Goal: Task Accomplishment & Management: Manage account settings

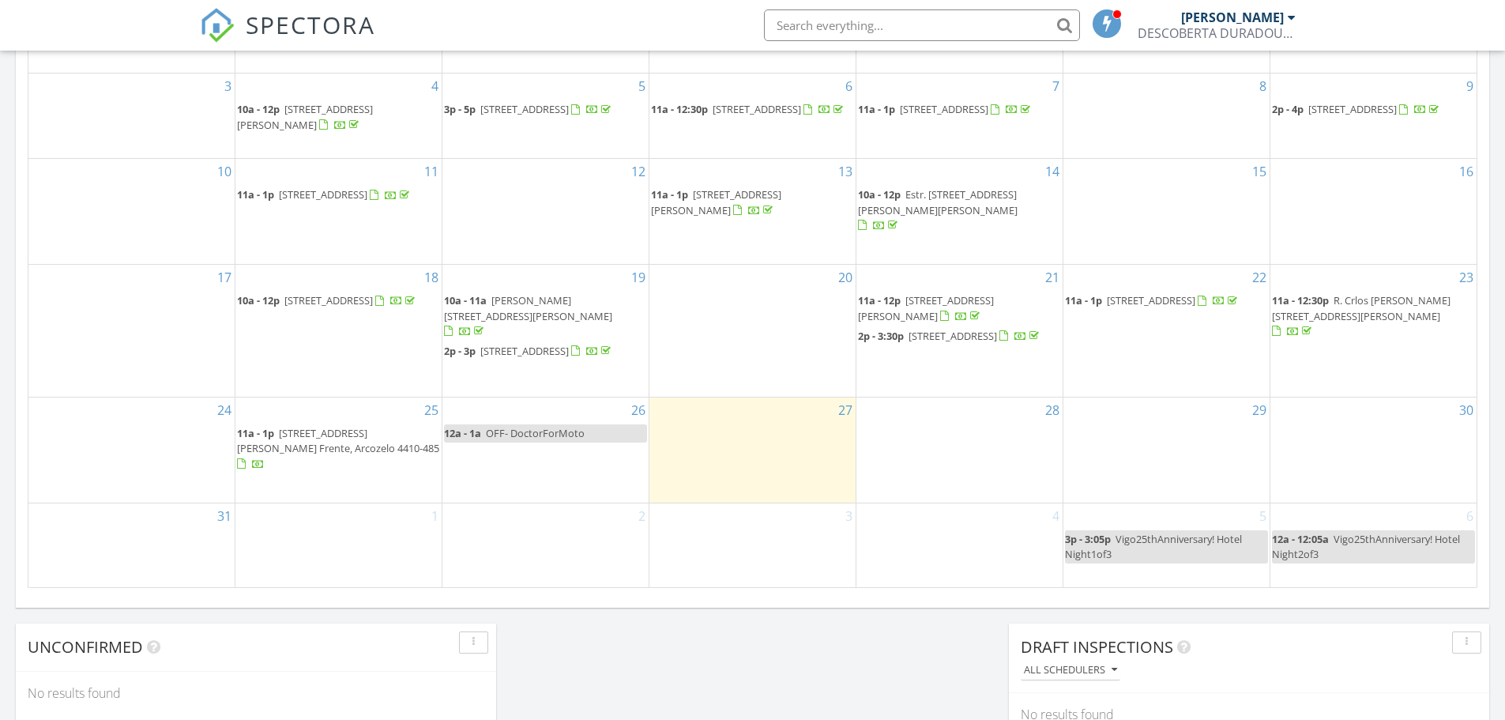
scroll to position [785, 0]
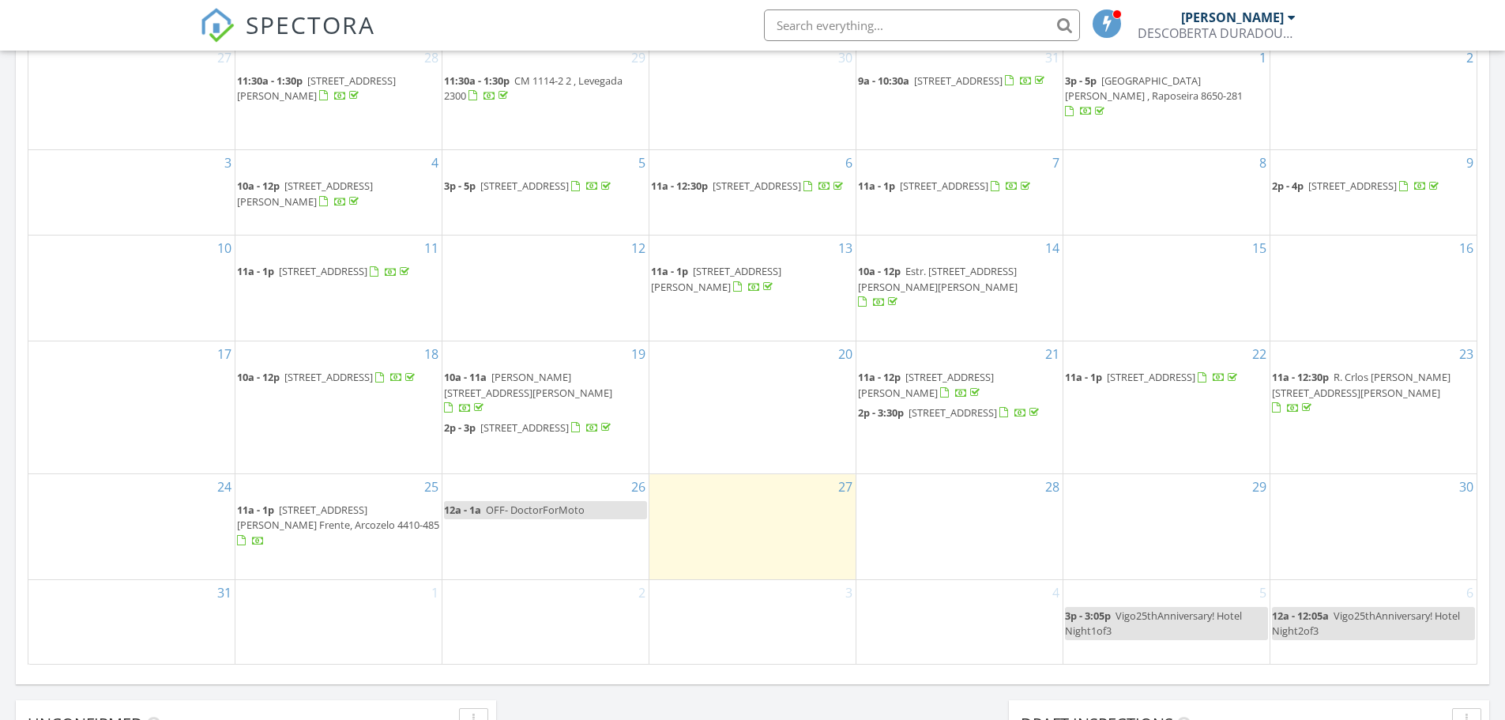
click at [286, 525] on span "Rua António Paes Nº 41 4º Esq. Frente, Arcozelo 4410-485" at bounding box center [338, 516] width 202 height 29
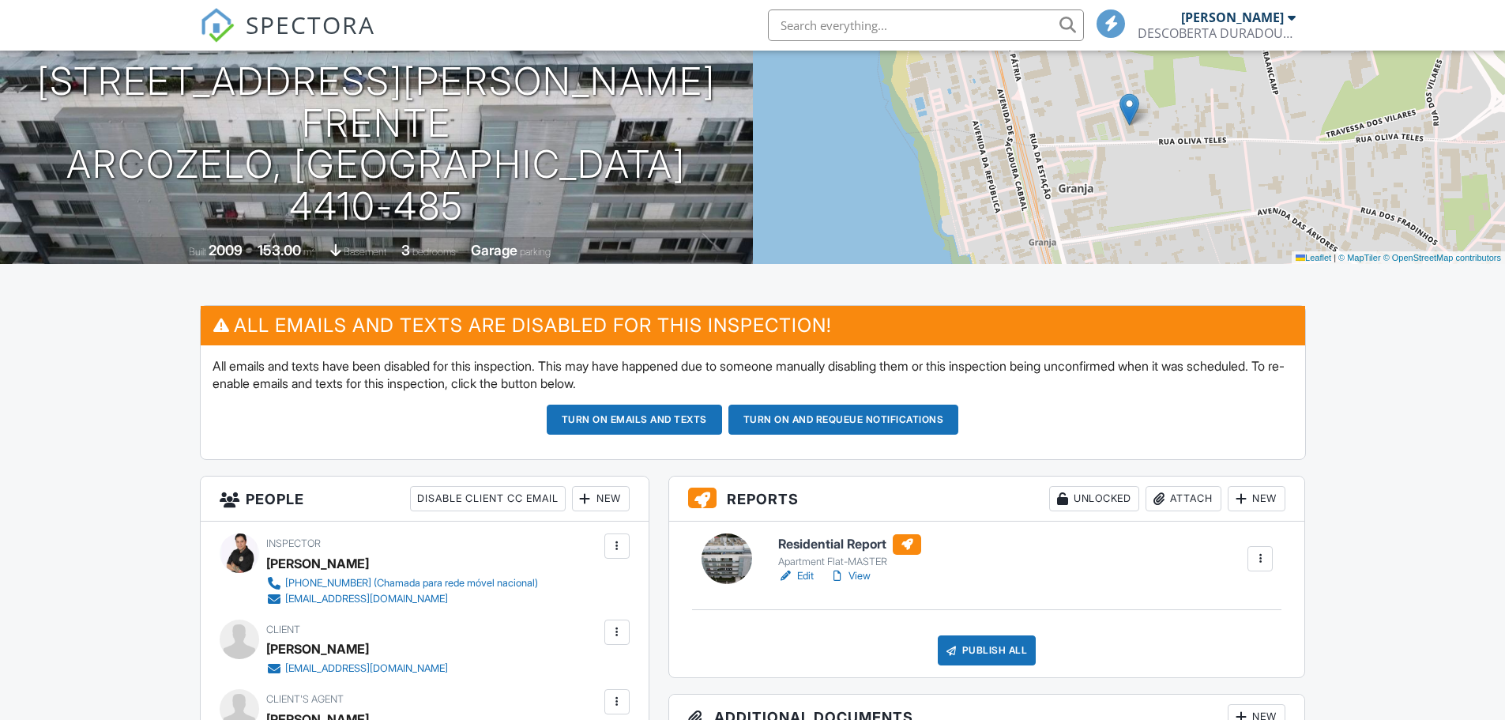
click at [861, 581] on link "View" at bounding box center [849, 576] width 41 height 16
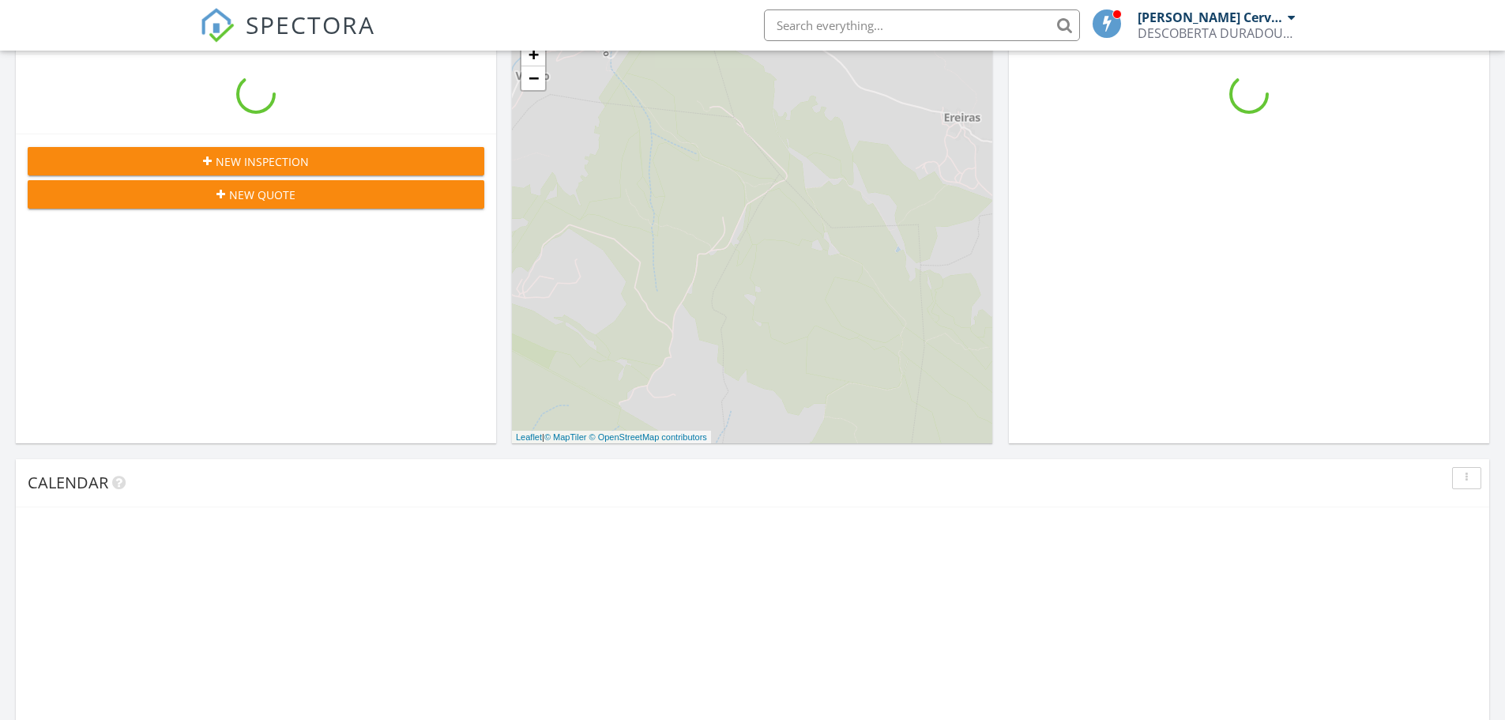
scroll to position [1462, 1529]
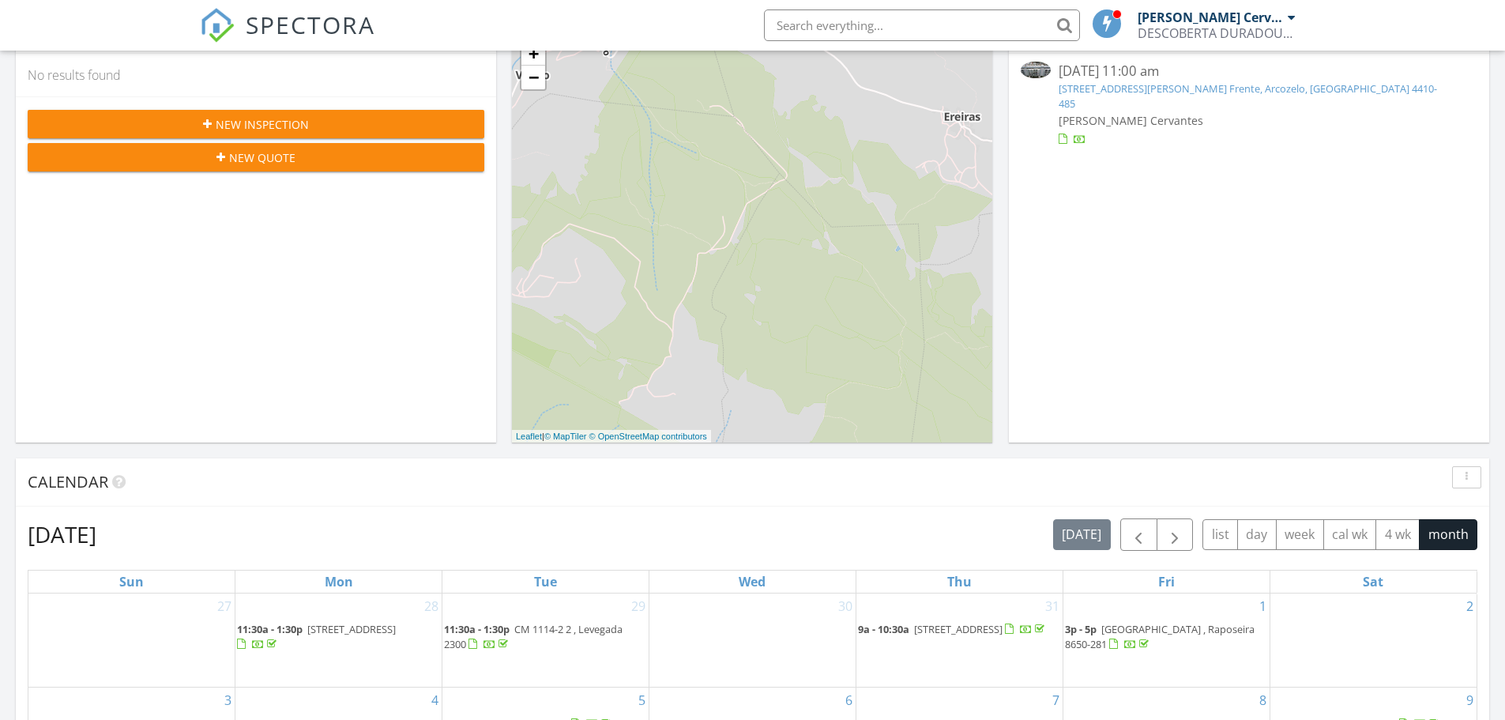
click at [1199, 87] on link "Rua António Paes Nº 41 4º Esq. Frente, Arcozelo, Vila Nova de Gaia 4410-485" at bounding box center [1248, 95] width 378 height 29
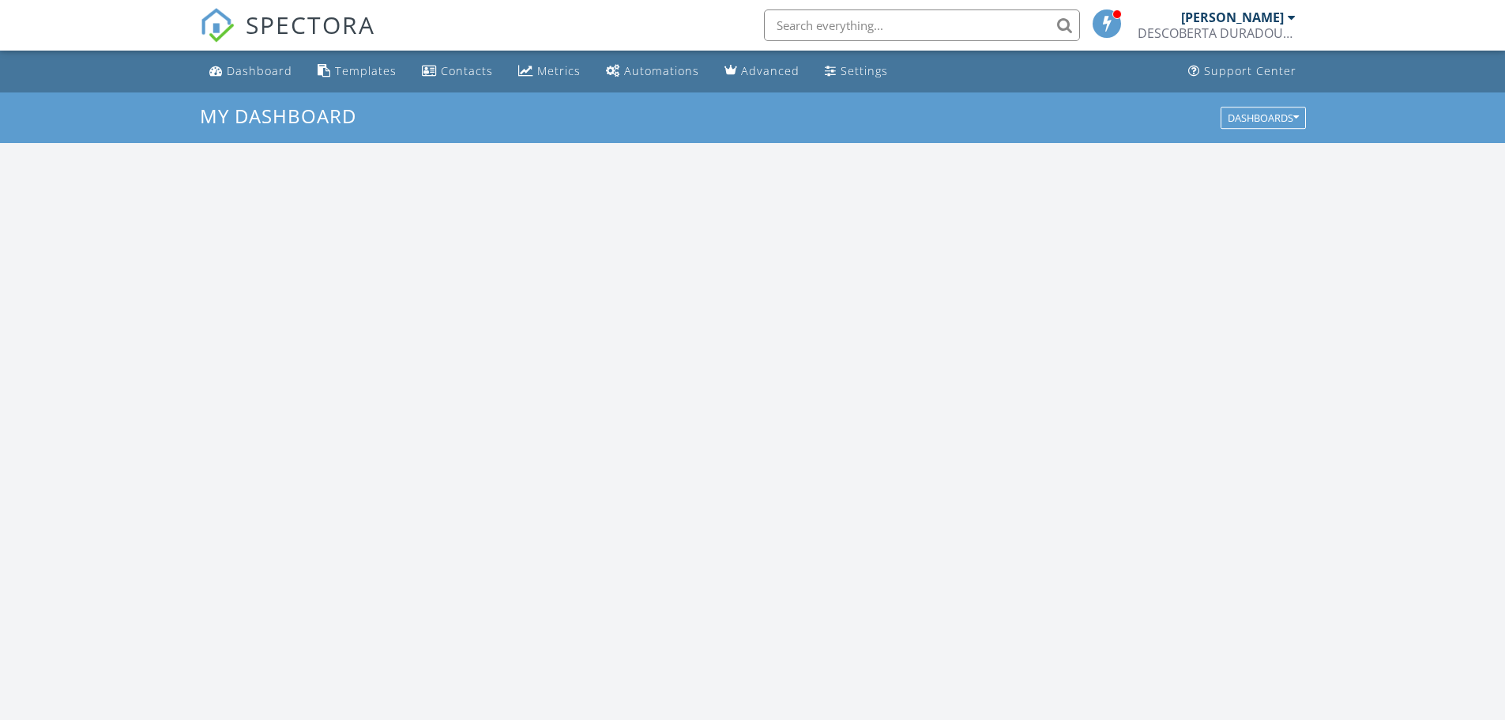
scroll to position [1462, 1529]
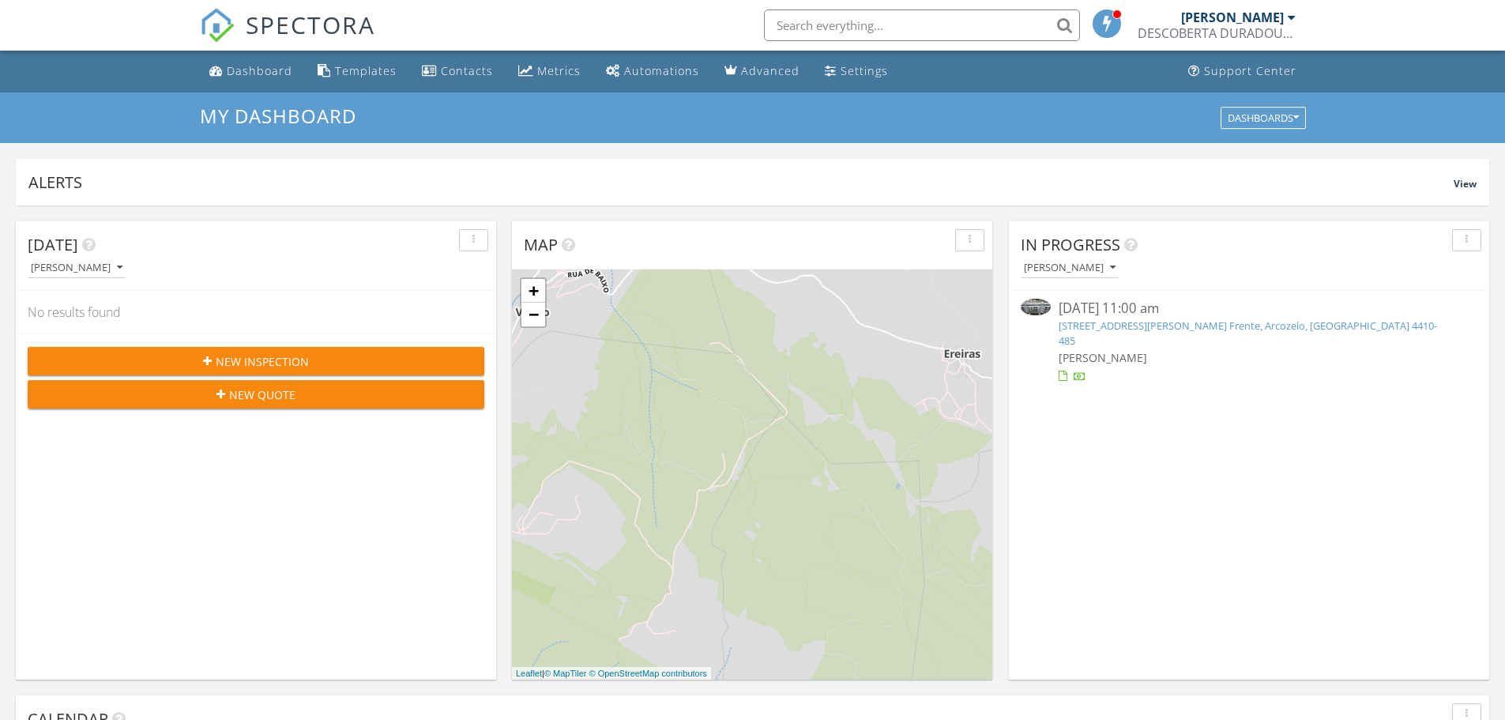
click at [1146, 331] on link "Rua António Paes Nº 41 4º Esq. Frente, Arcozelo, Vila Nova de Gaia 4410-485" at bounding box center [1248, 332] width 378 height 29
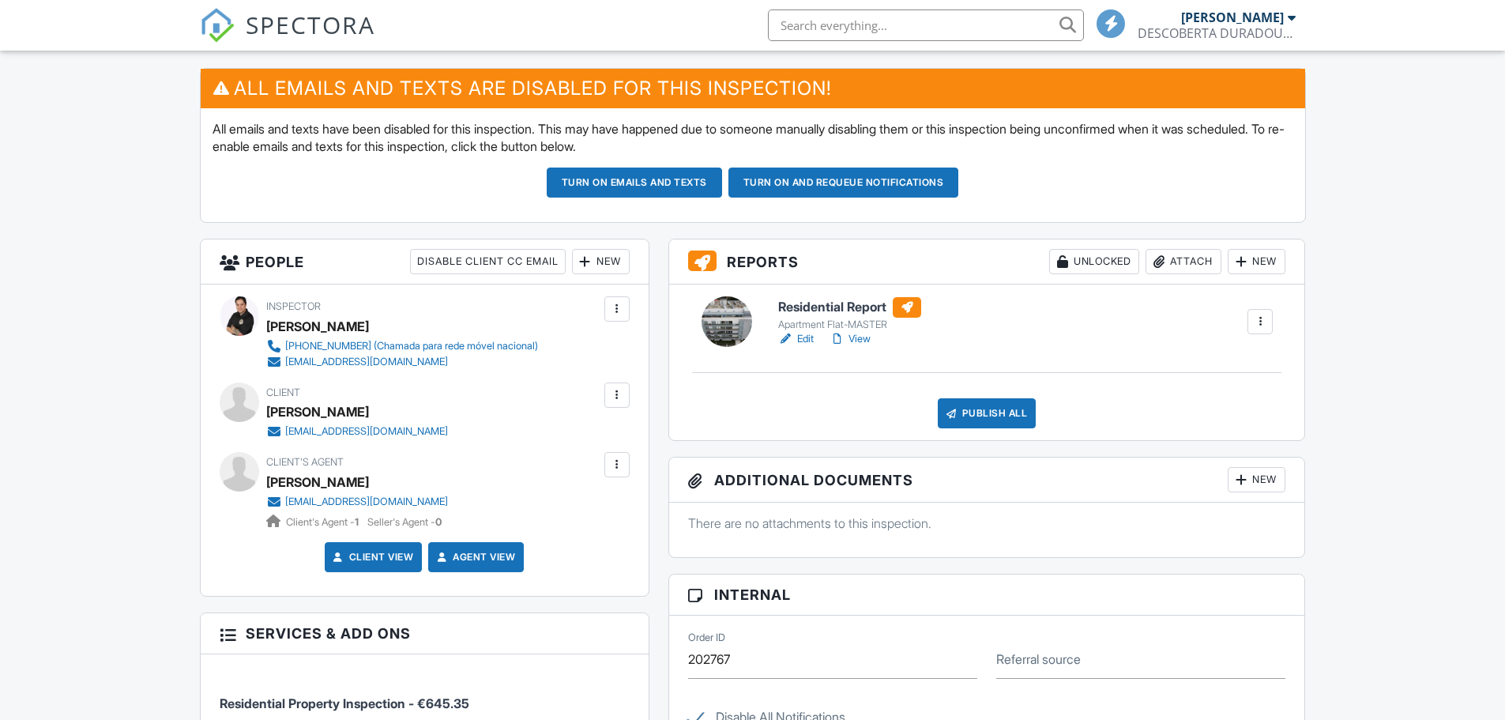
click at [615, 393] on div at bounding box center [617, 395] width 16 height 16
click at [977, 405] on div "Publish All" at bounding box center [987, 413] width 99 height 30
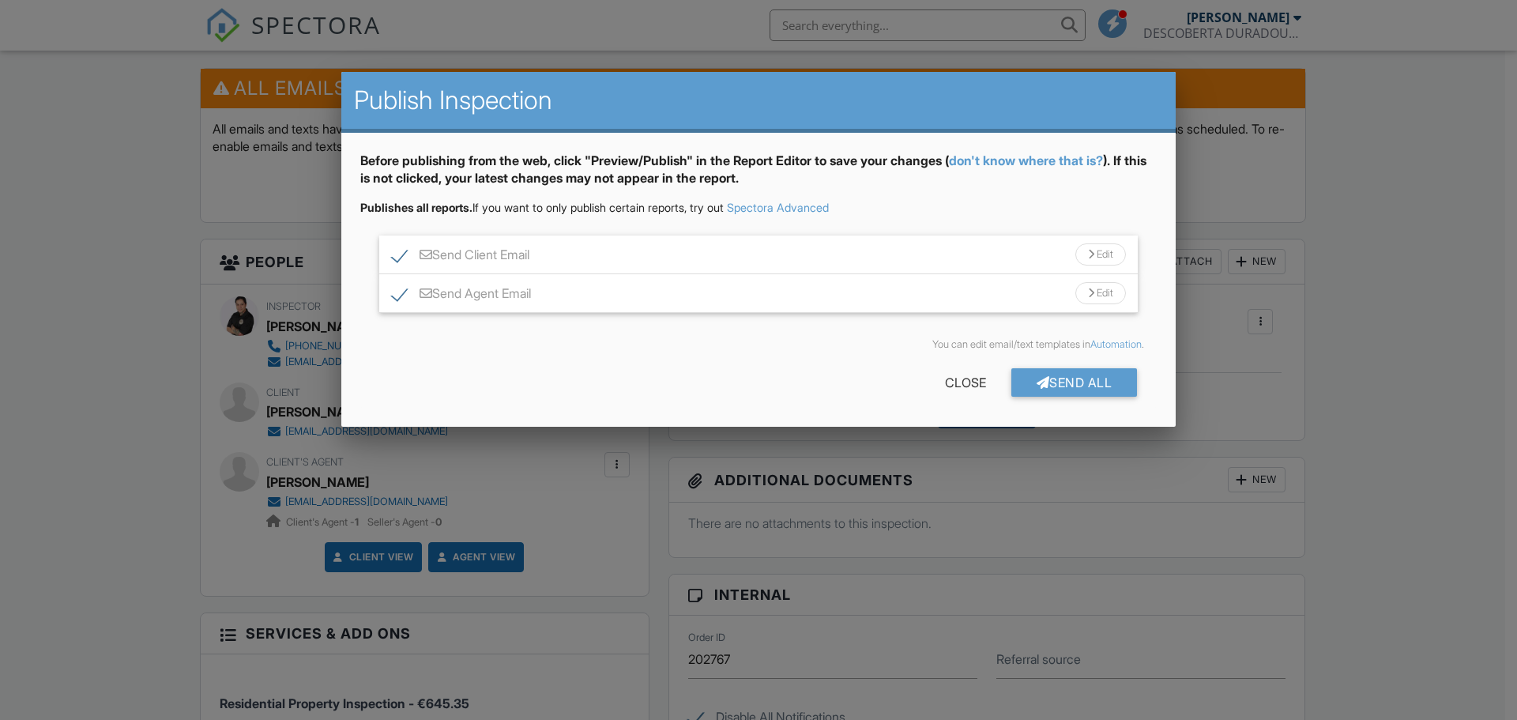
click at [398, 295] on label "Send Agent Email" at bounding box center [461, 296] width 139 height 20
checkbox input "false"
click at [1090, 382] on div "Send All" at bounding box center [1074, 382] width 126 height 28
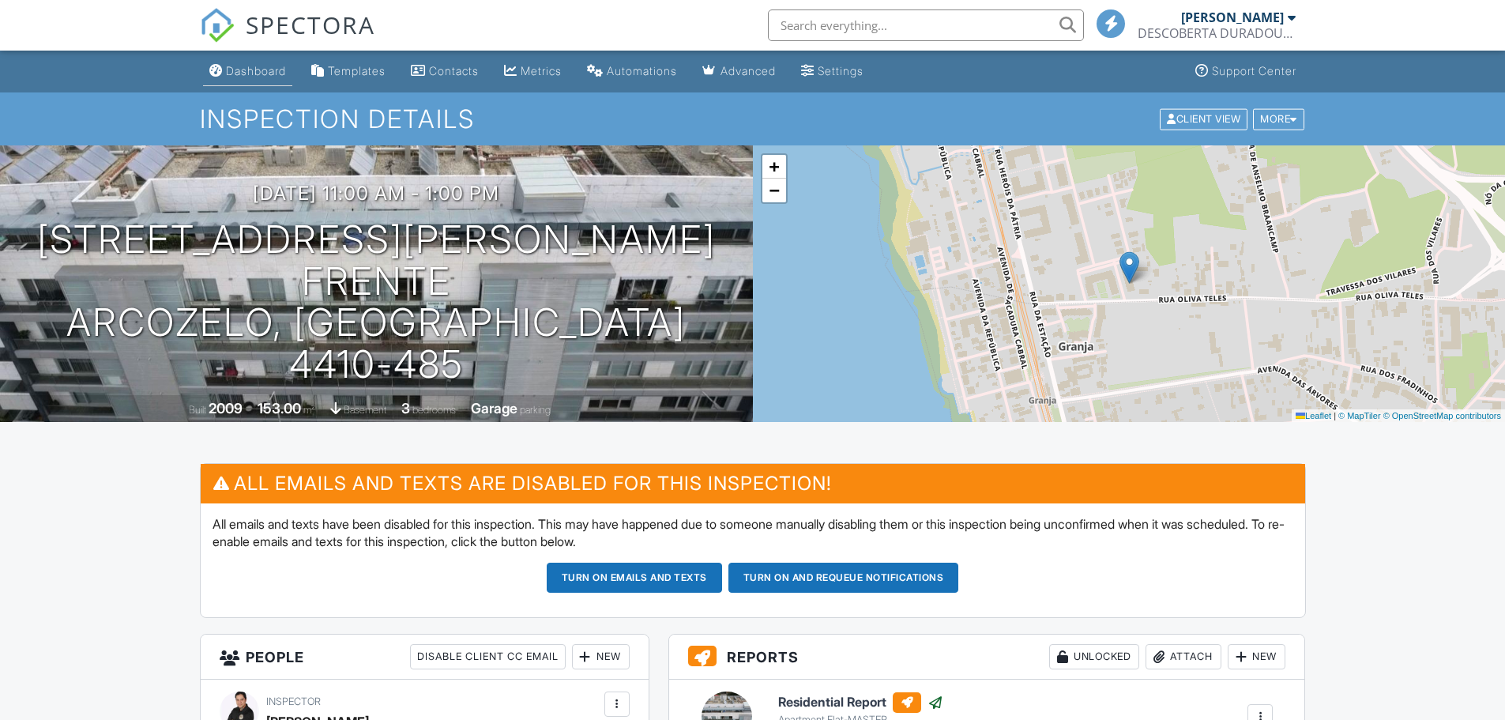
click at [256, 69] on div "Dashboard" at bounding box center [256, 70] width 60 height 13
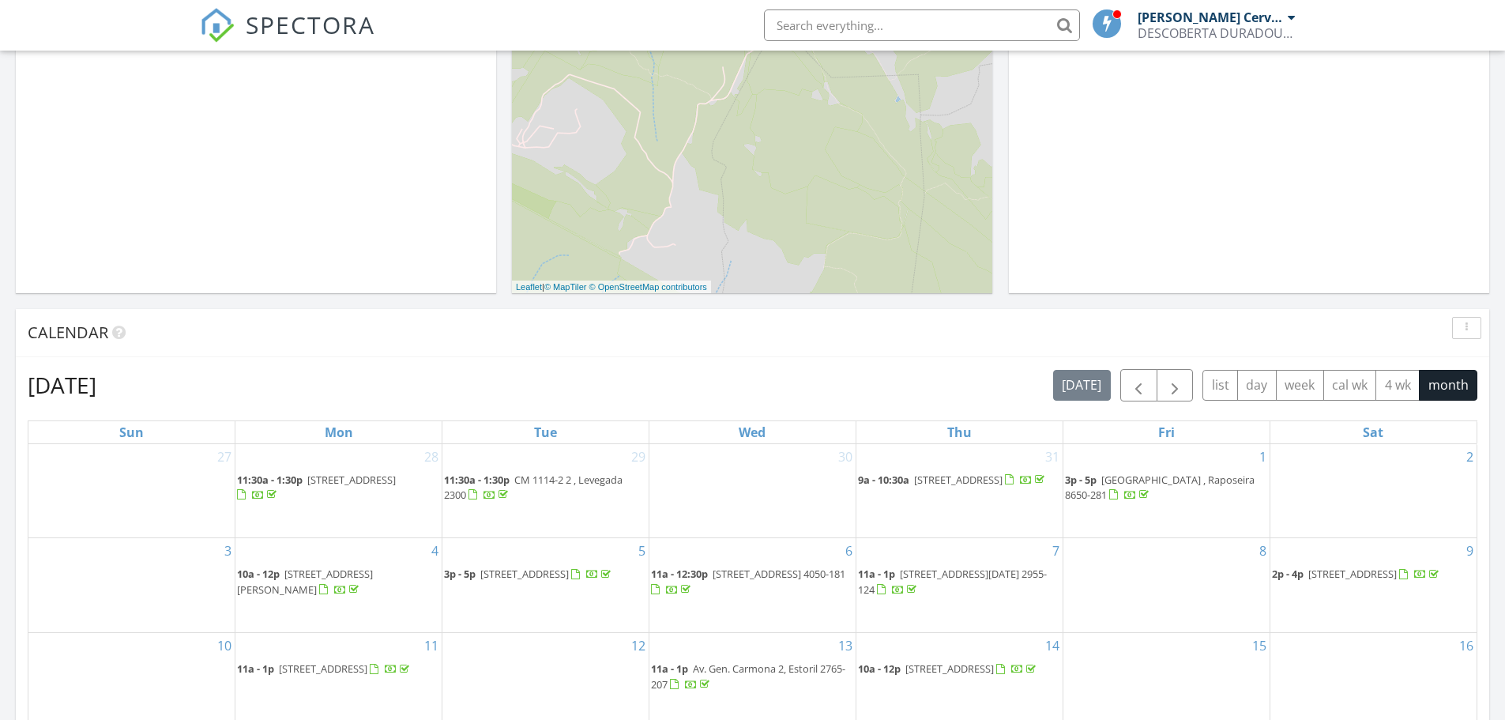
scroll to position [237, 0]
